Goal: Answer question/provide support: Share knowledge or assist other users

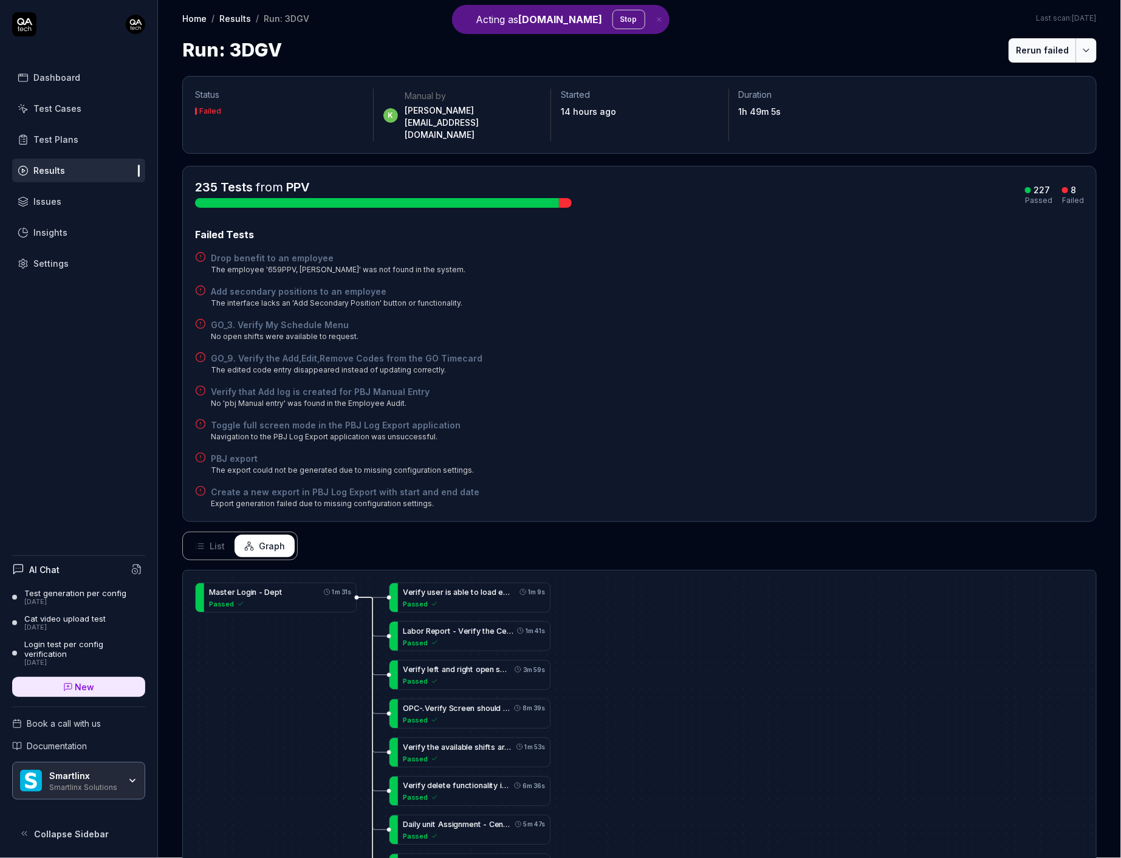
scroll to position [398, 0]
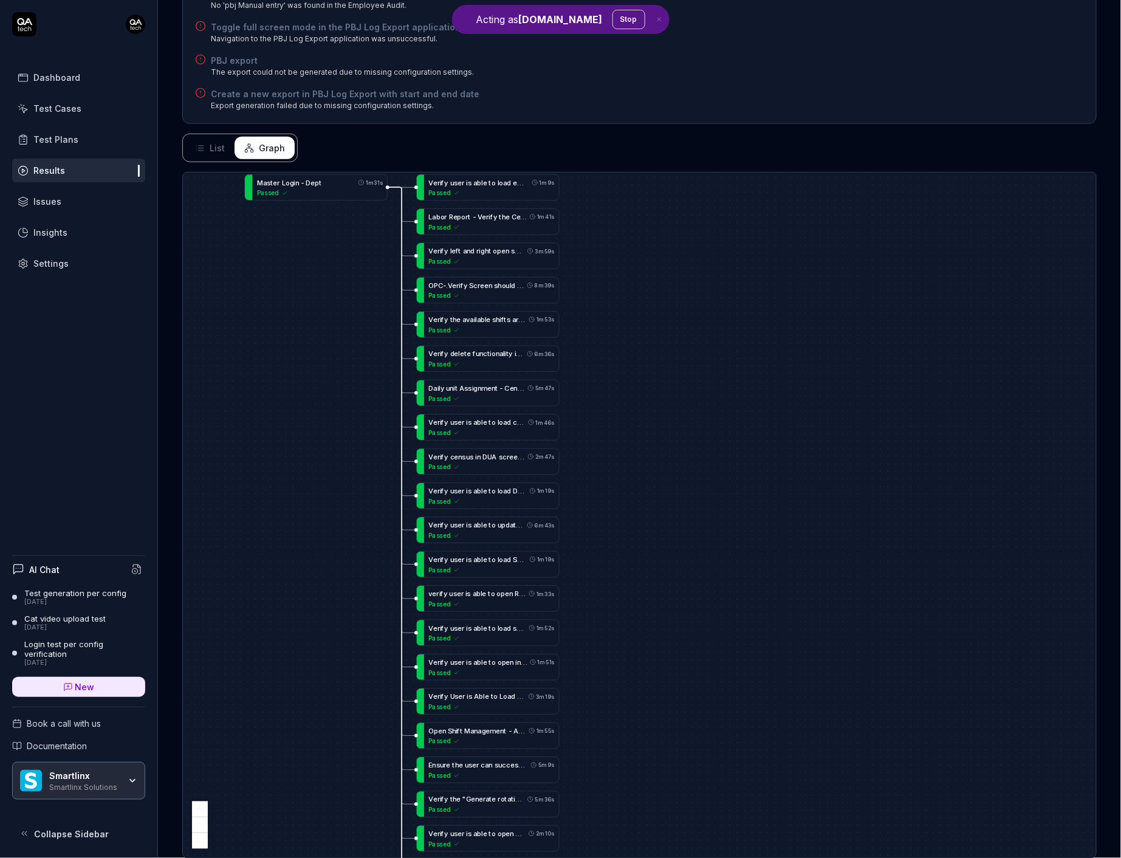
drag, startPoint x: 576, startPoint y: 566, endPoint x: 621, endPoint y: 121, distance: 447.5
click at [621, 121] on div "Status Failed k Manual by kevin.opolin@smartlinx.com Started 14 hours ago Durat…" at bounding box center [639, 274] width 963 height 1217
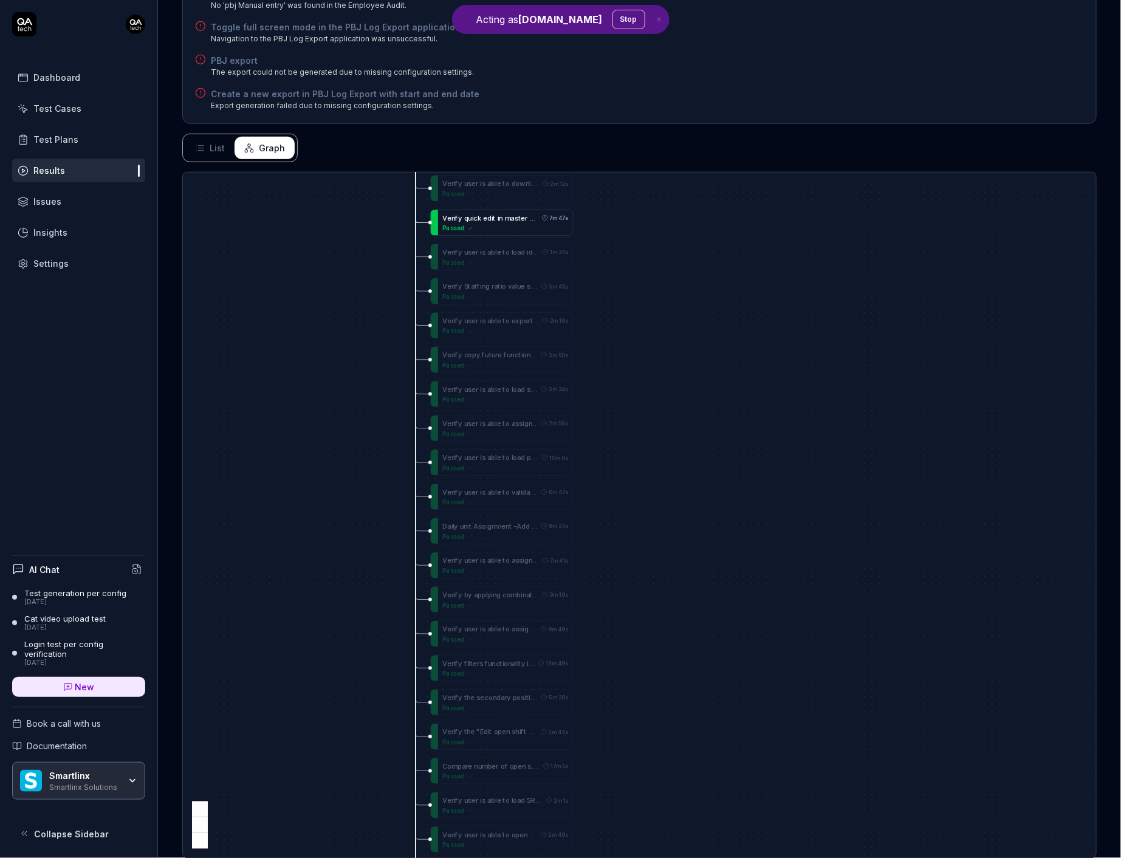
click at [476, 224] on div "Passed" at bounding box center [505, 228] width 126 height 9
click at [433, 125] on div "Status Failed k Manual by kevin.opolin@smartlinx.com Started 14 hours ago Durat…" at bounding box center [639, 274] width 963 height 1217
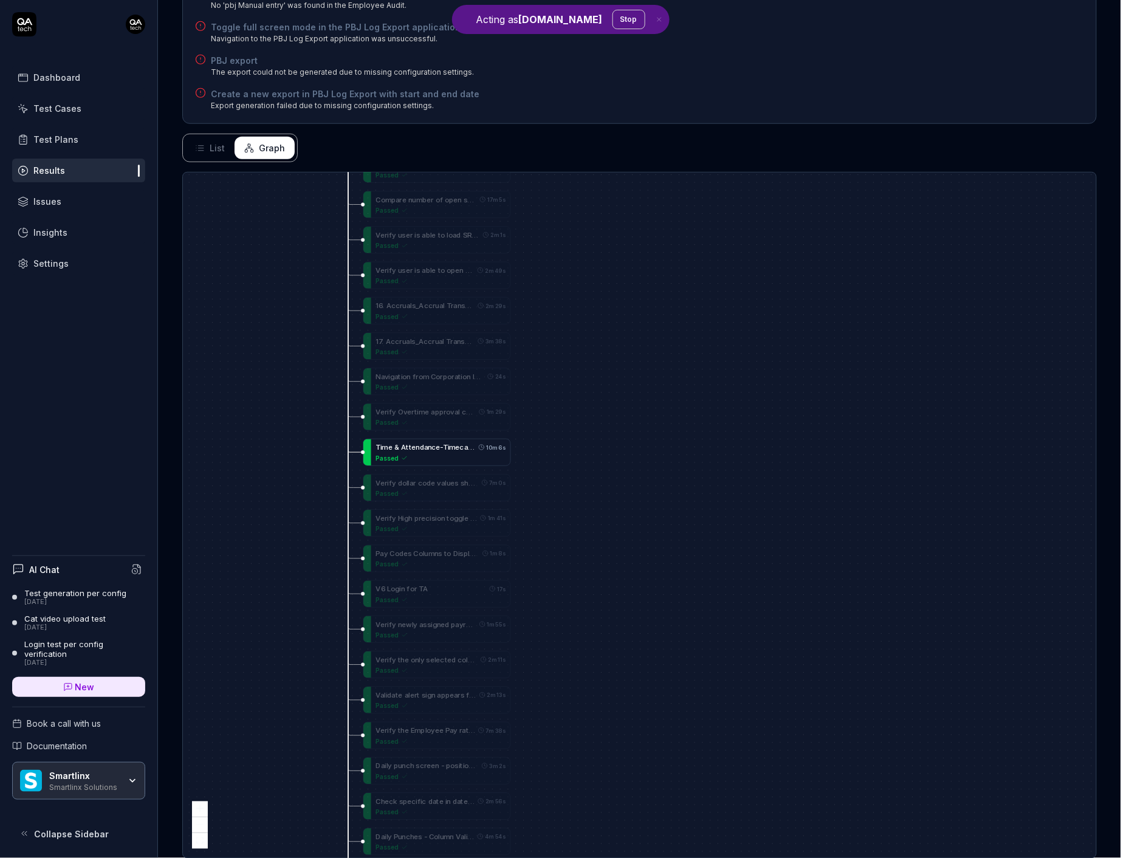
click at [412, 453] on div "Passed" at bounding box center [440, 457] width 130 height 9
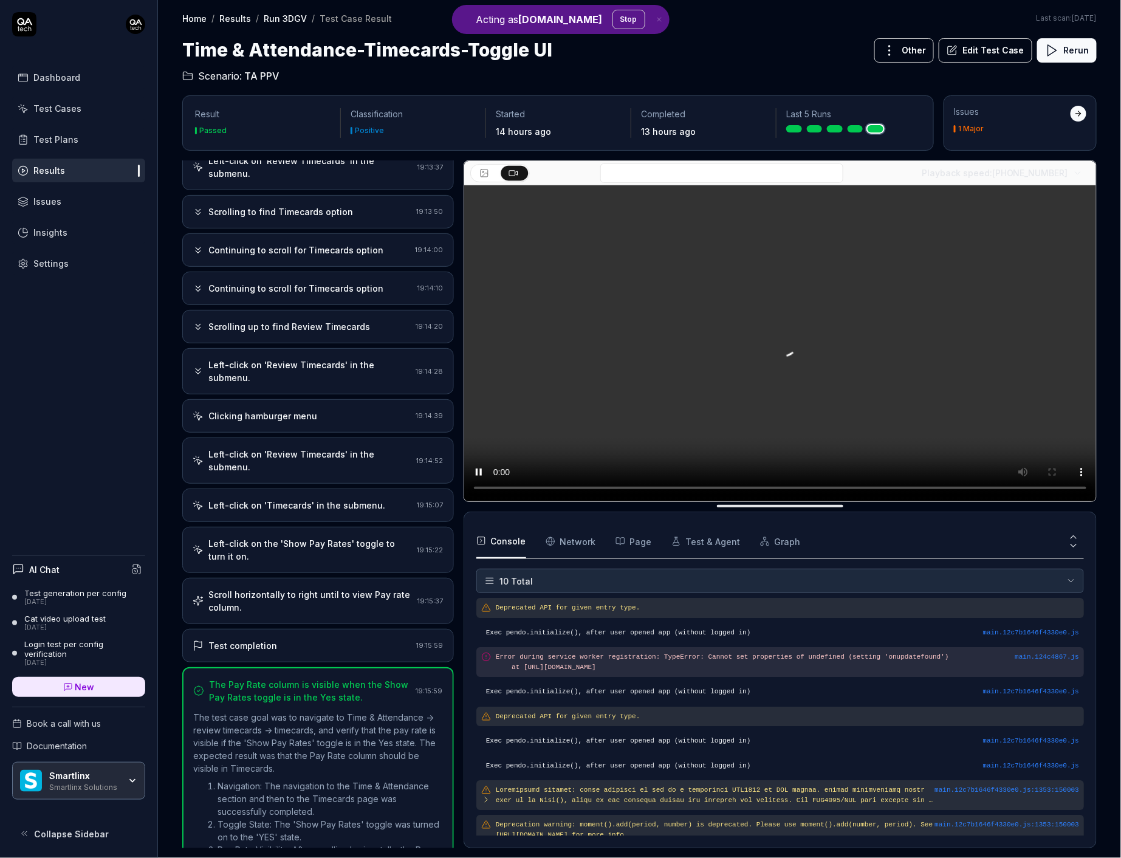
scroll to position [121, 0]
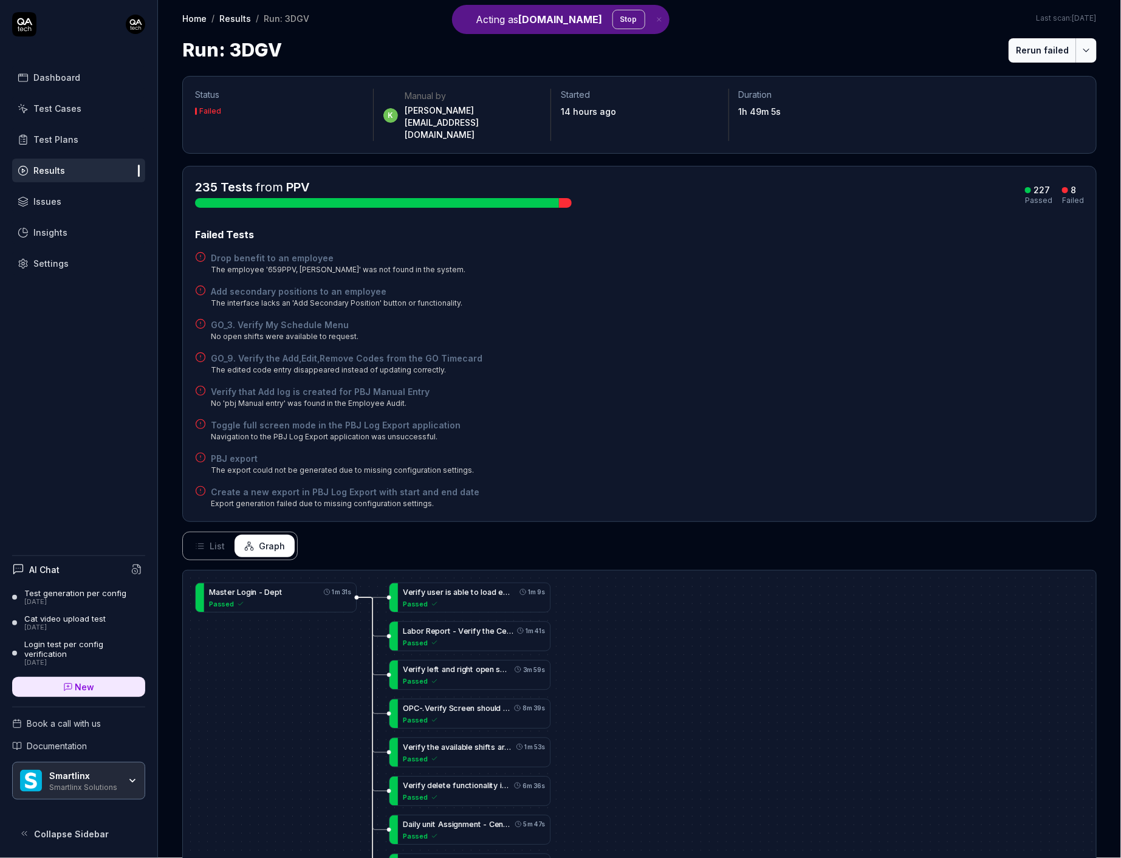
click at [302, 385] on h4 "Verify that Add log is created for PBJ Manual Entry" at bounding box center [320, 391] width 219 height 13
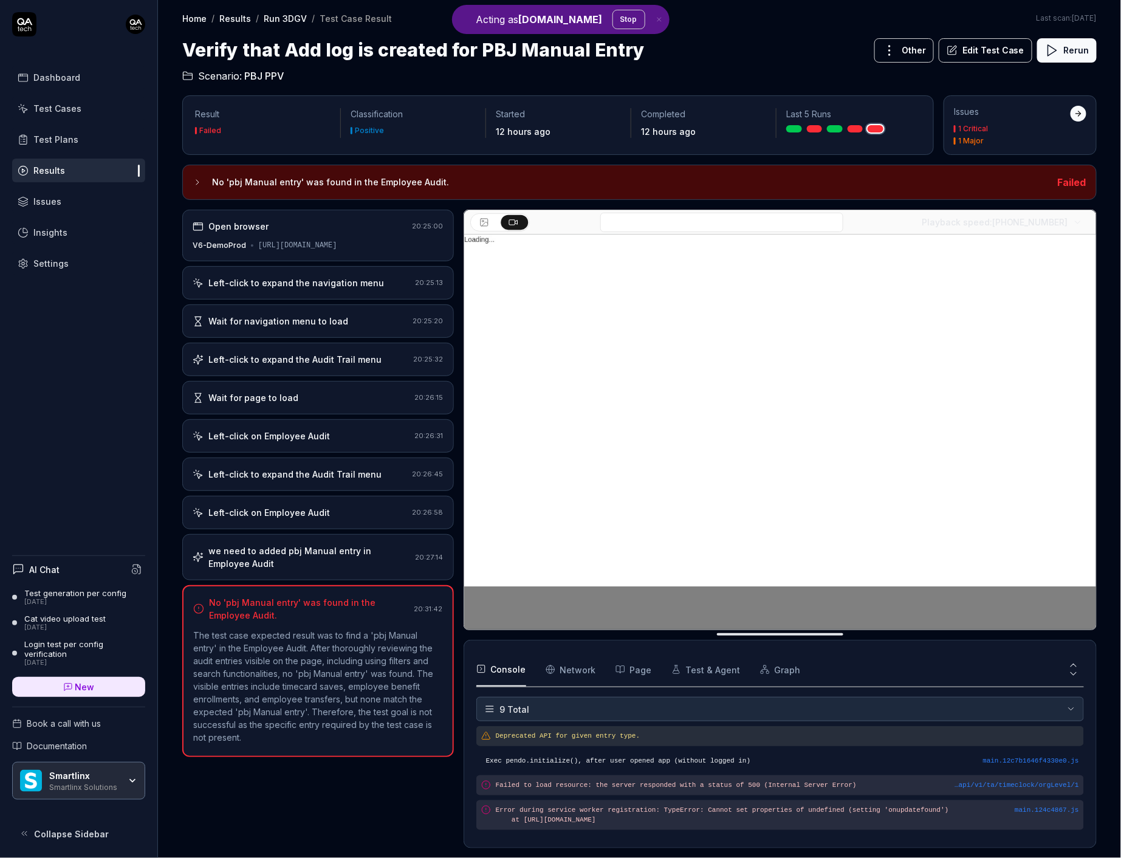
click at [360, 422] on div "Open browser 20:25:00 V6-DemoProd https://www.smartlinx6.com/#/apps?orgLevelId=…" at bounding box center [318, 529] width 272 height 638
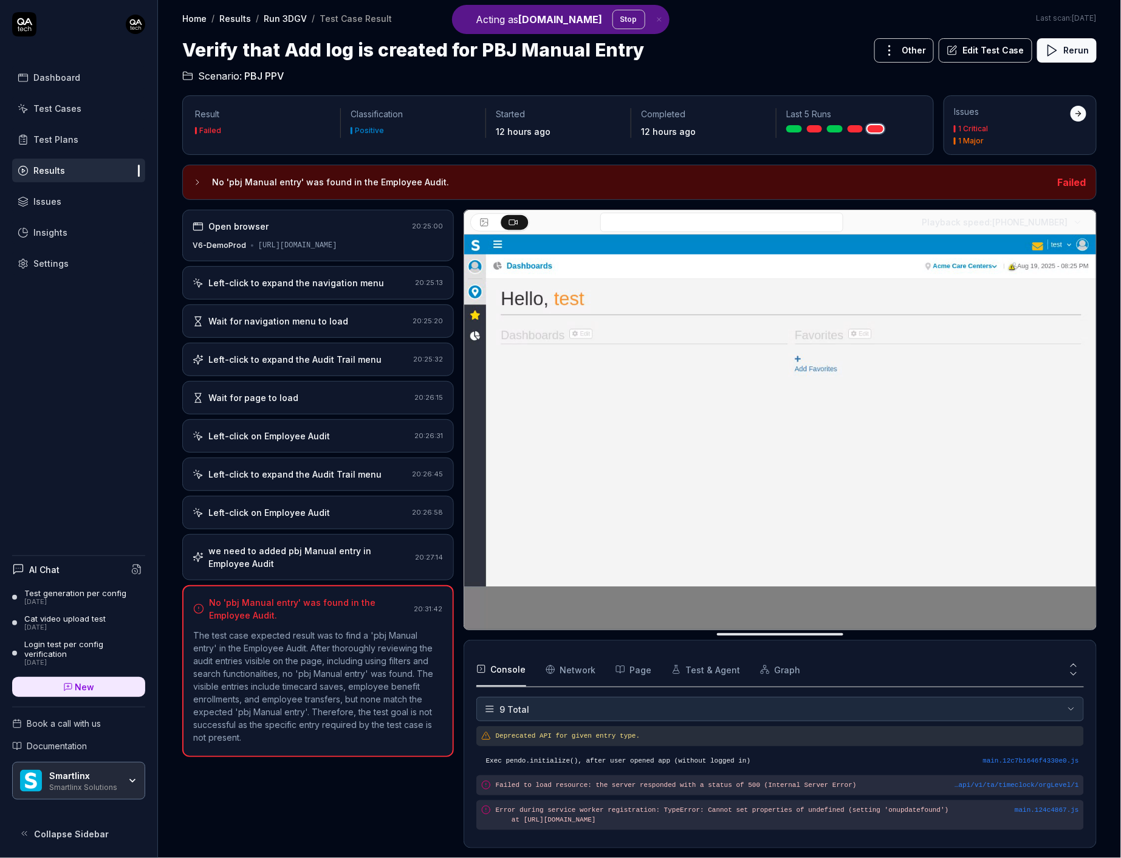
click at [341, 404] on div "Wait for page to load" at bounding box center [301, 397] width 217 height 13
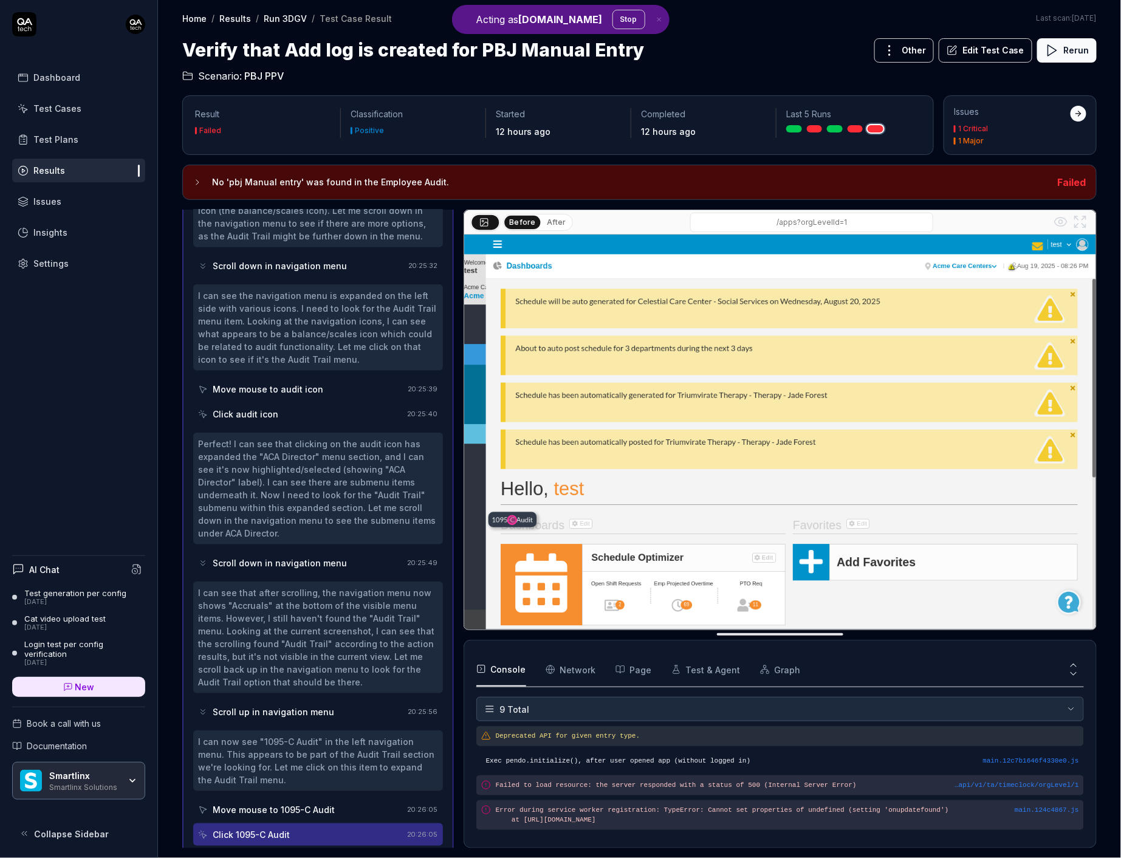
scroll to position [241, 0]
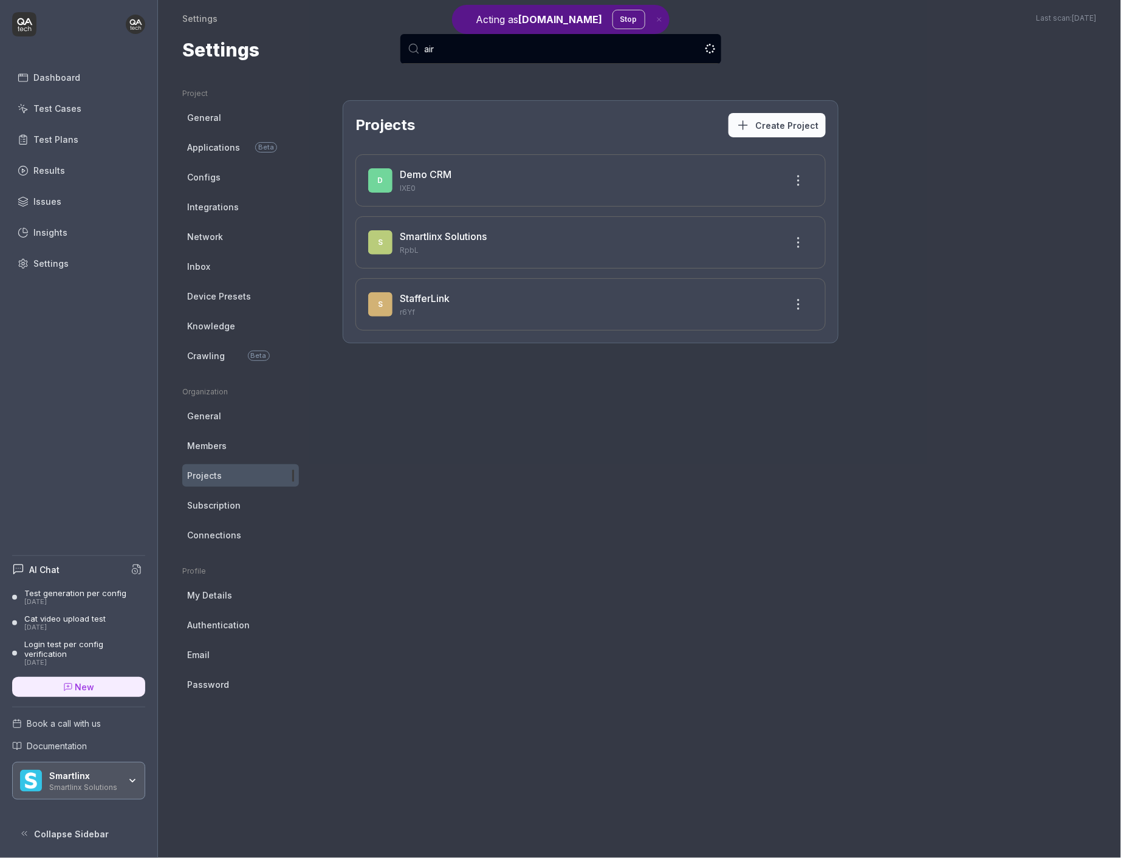
type input "airp"
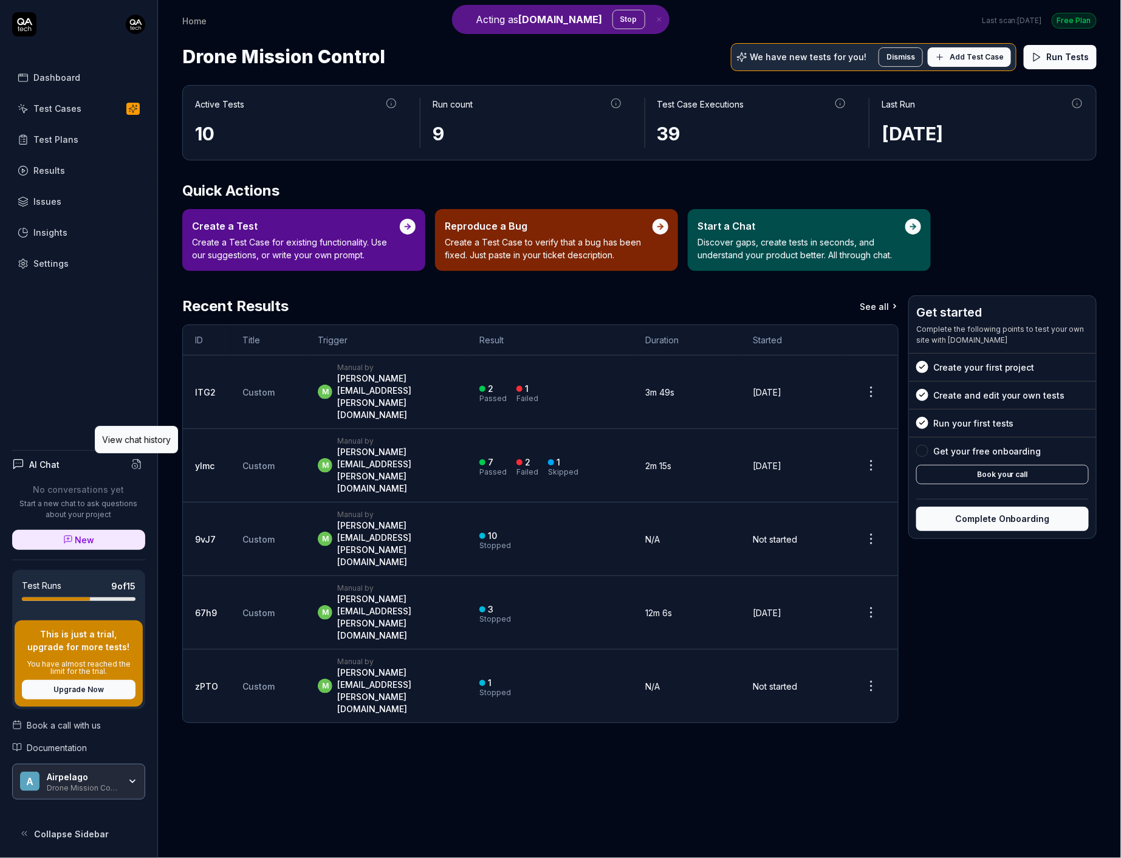
click at [139, 461] on icon at bounding box center [136, 463] width 7 height 9
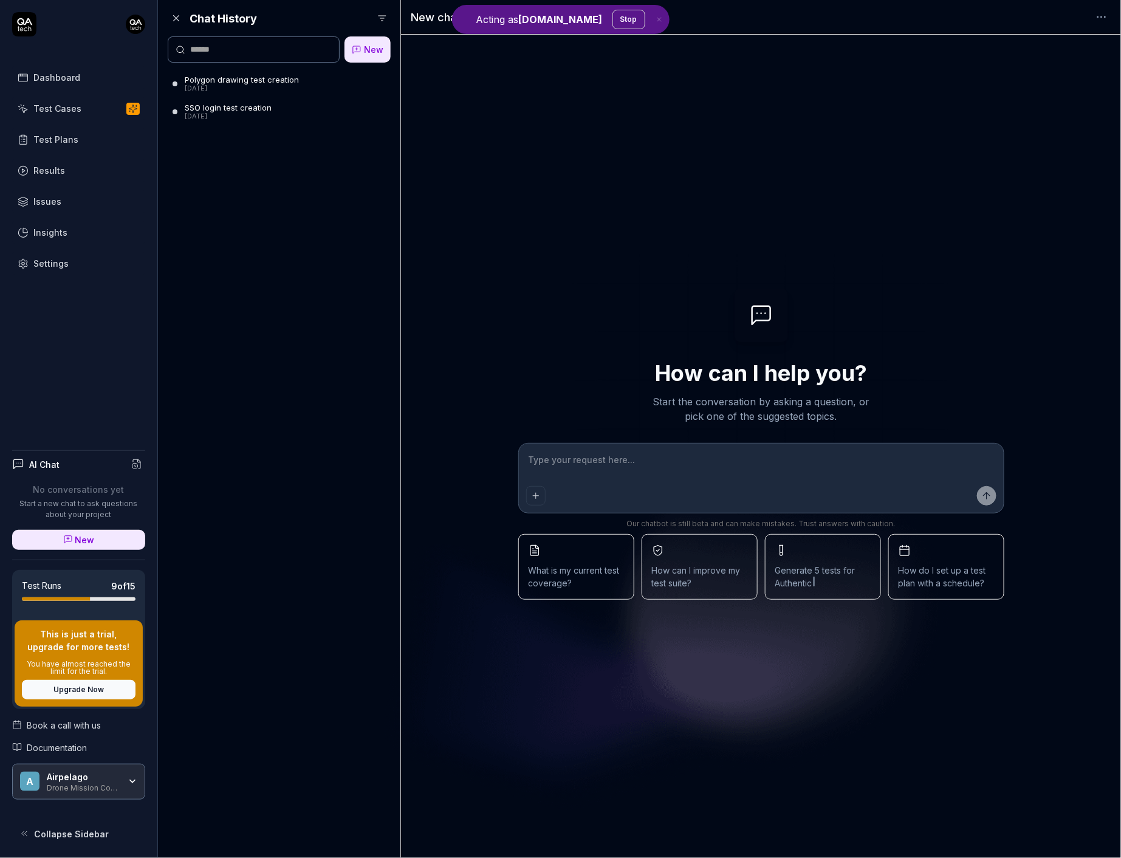
click at [279, 81] on div "Polygon drawing test creation" at bounding box center [242, 80] width 114 height 10
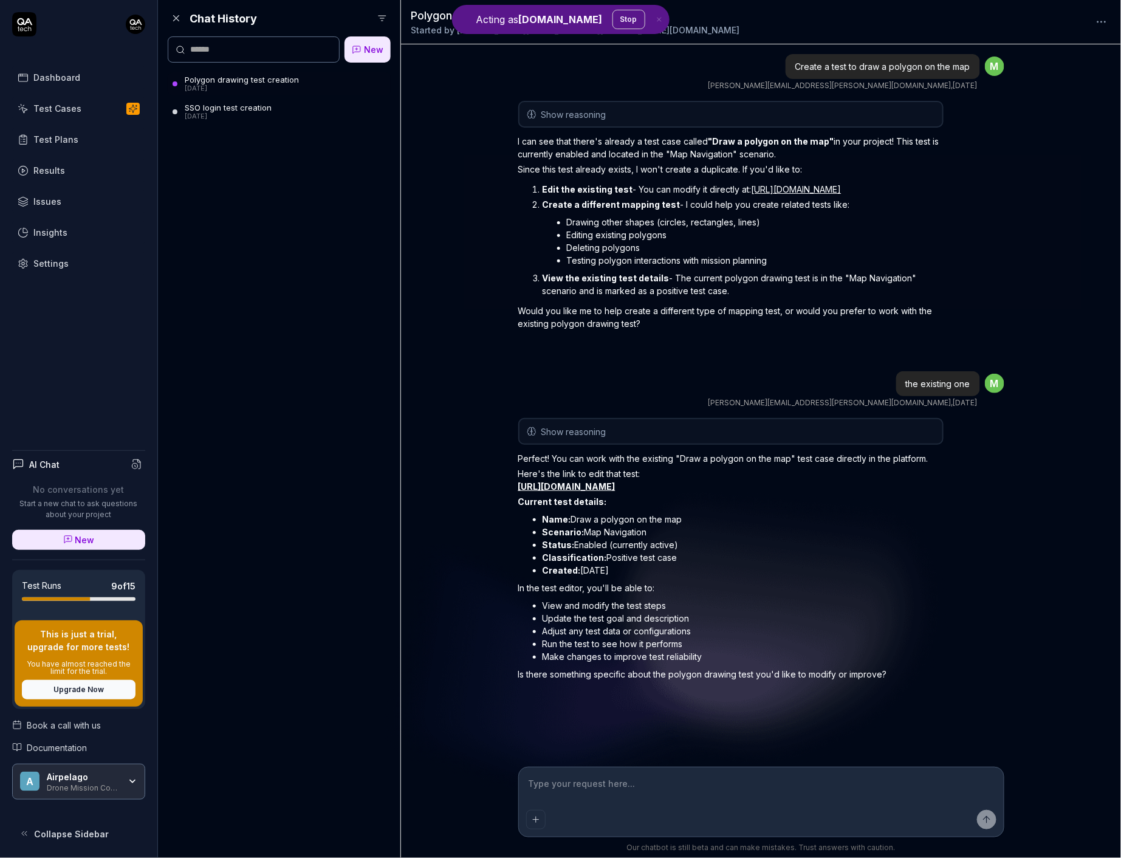
click at [725, 144] on strong ""Draw a polygon on the map"" at bounding box center [771, 141] width 126 height 10
click at [730, 154] on p "I can see that there's already a test case called "Draw a polygon on the map" i…" at bounding box center [730, 148] width 425 height 26
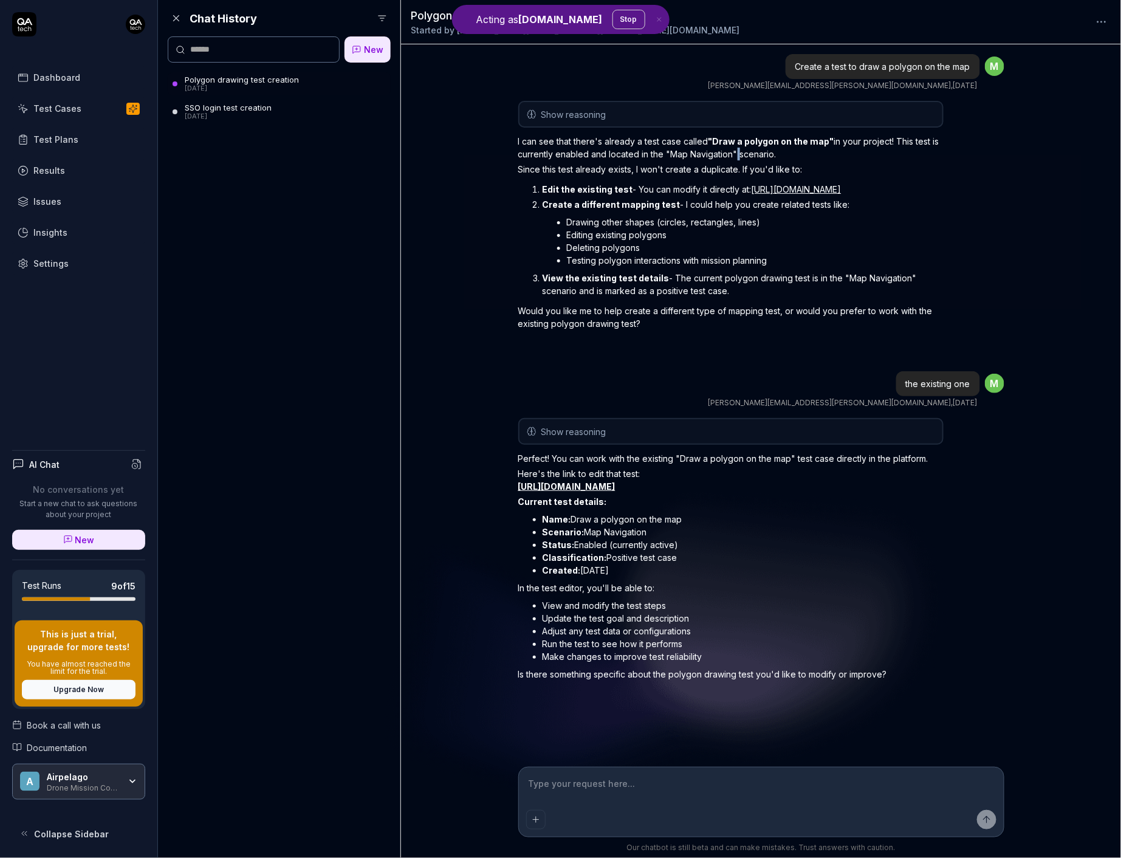
click at [730, 154] on p "I can see that there's already a test case called "Draw a polygon on the map" i…" at bounding box center [730, 148] width 425 height 26
click at [809, 143] on strong ""Draw a polygon on the map"" at bounding box center [771, 141] width 126 height 10
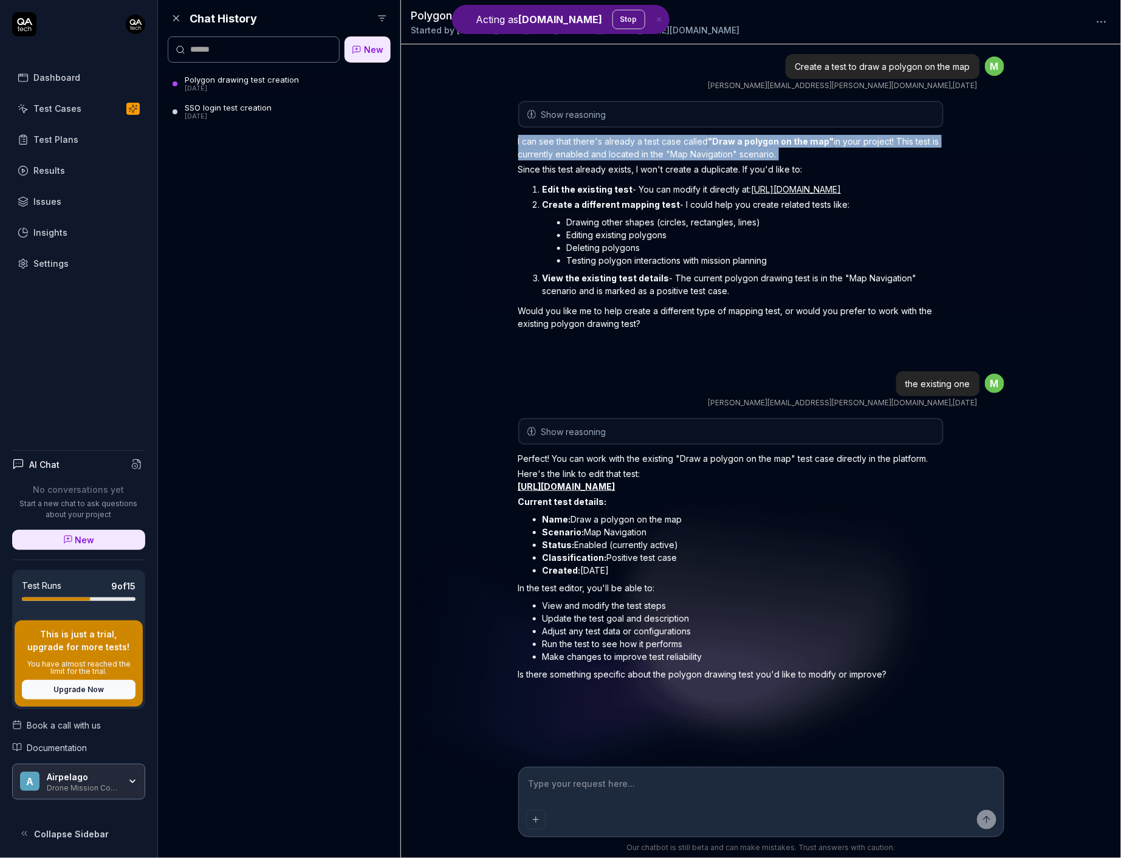
click at [845, 129] on div "Show reasoning The user wants me to create a test to draw a polygon on the map.…" at bounding box center [730, 231] width 425 height 261
click at [833, 140] on p "I can see that there's already a test case called "Draw a polygon on the map" i…" at bounding box center [730, 148] width 425 height 26
click at [830, 150] on p "I can see that there's already a test case called "Draw a polygon on the map" i…" at bounding box center [730, 148] width 425 height 26
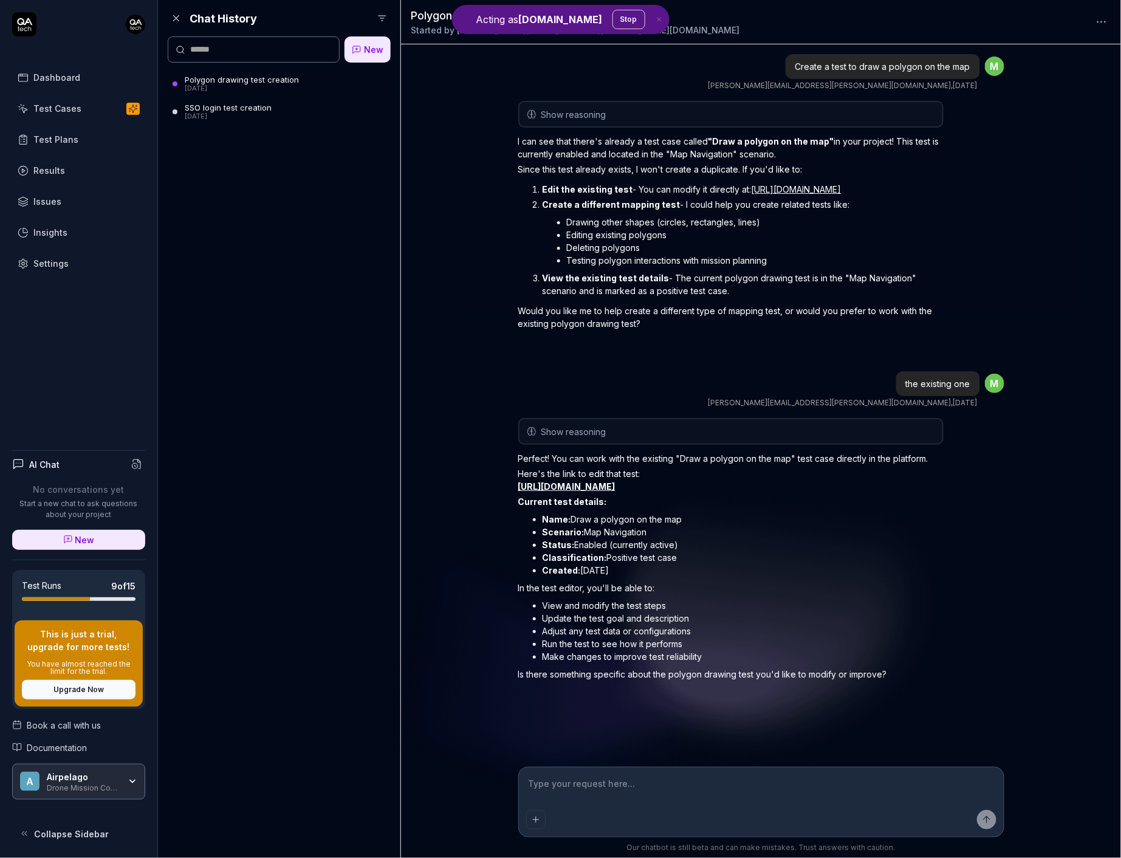
click at [830, 150] on p "I can see that there's already a test case called "Draw a polygon on the map" i…" at bounding box center [730, 148] width 425 height 26
click at [833, 154] on p "I can see that there's already a test case called "Draw a polygon on the map" i…" at bounding box center [730, 148] width 425 height 26
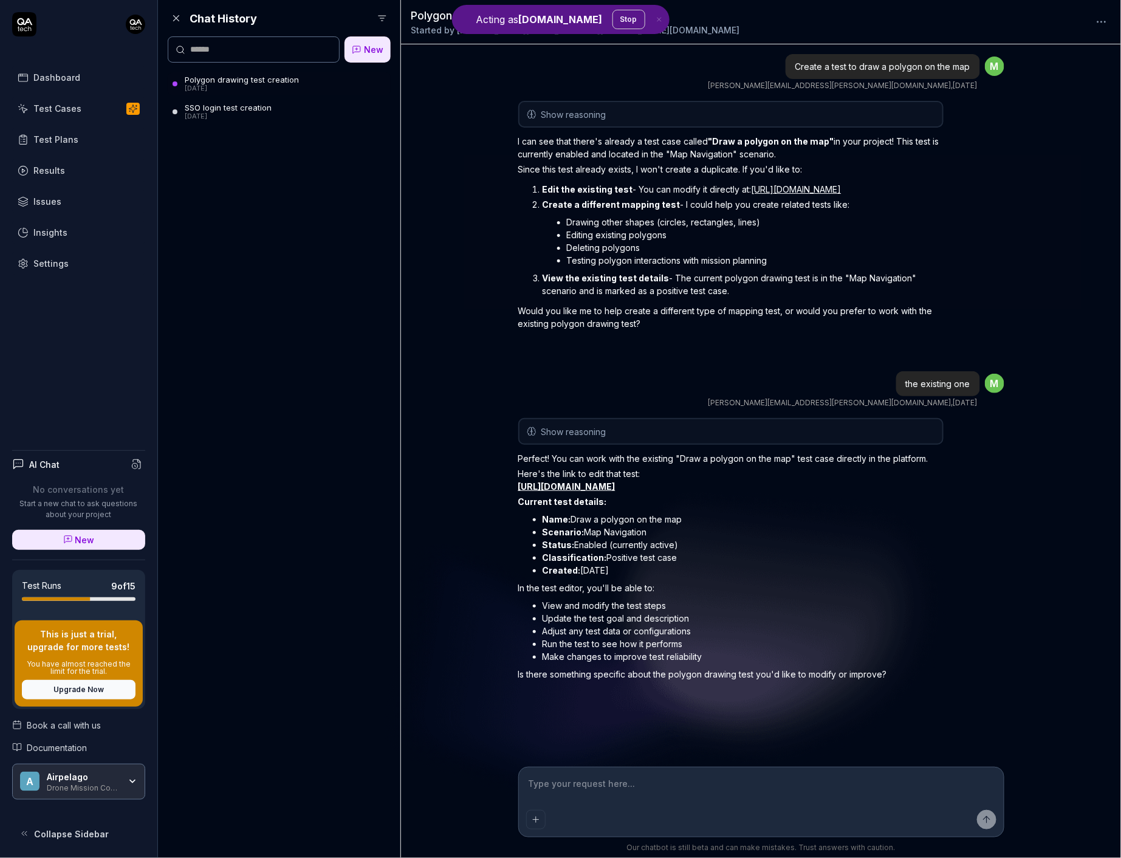
click at [833, 154] on p "I can see that there's already a test case called "Draw a polygon on the map" i…" at bounding box center [730, 148] width 425 height 26
type textarea "*"
click at [787, 194] on link "[URL][DOMAIN_NAME]" at bounding box center [796, 189] width 90 height 10
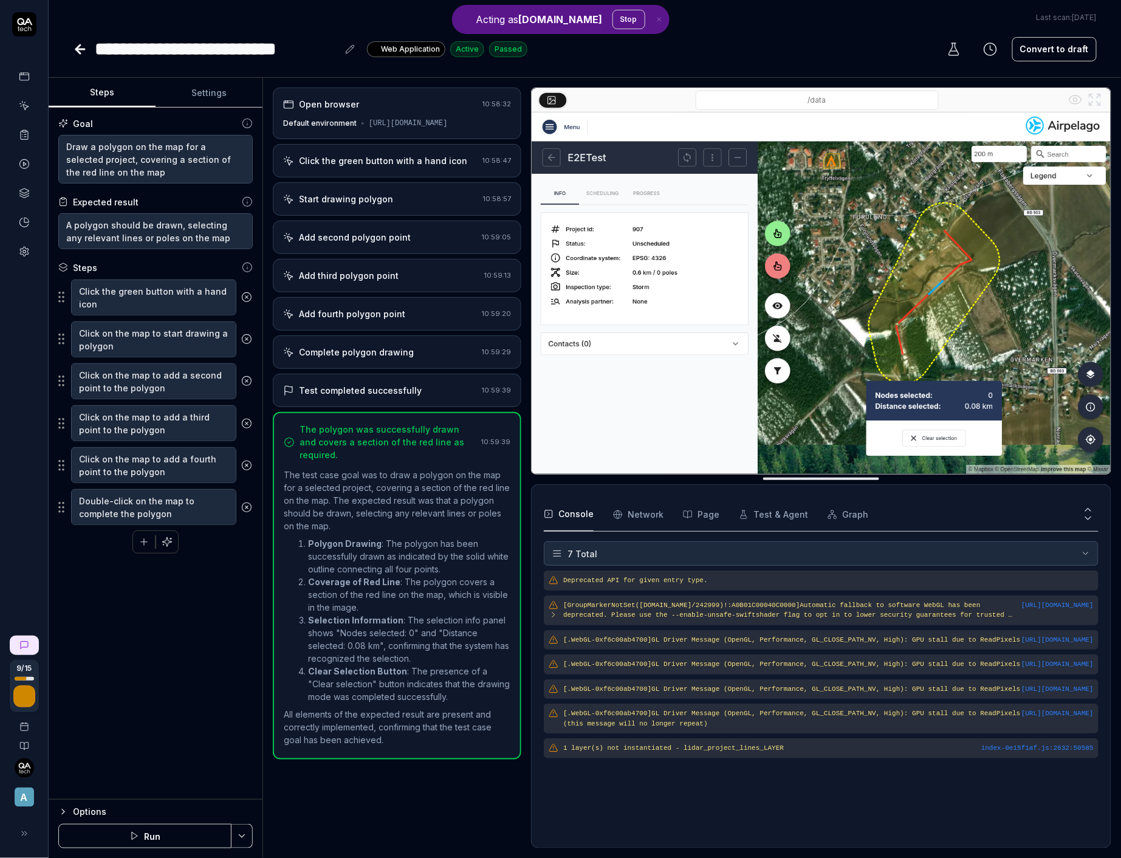
click at [396, 263] on div "Open browser 10:58:32 Default environment https://dev--dronemissioncontrol.netl…" at bounding box center [397, 467] width 248 height 760
click at [394, 254] on div "Add second polygon point 10:59:05" at bounding box center [397, 236] width 248 height 33
type textarea "*"
